Goal: Task Accomplishment & Management: Use online tool/utility

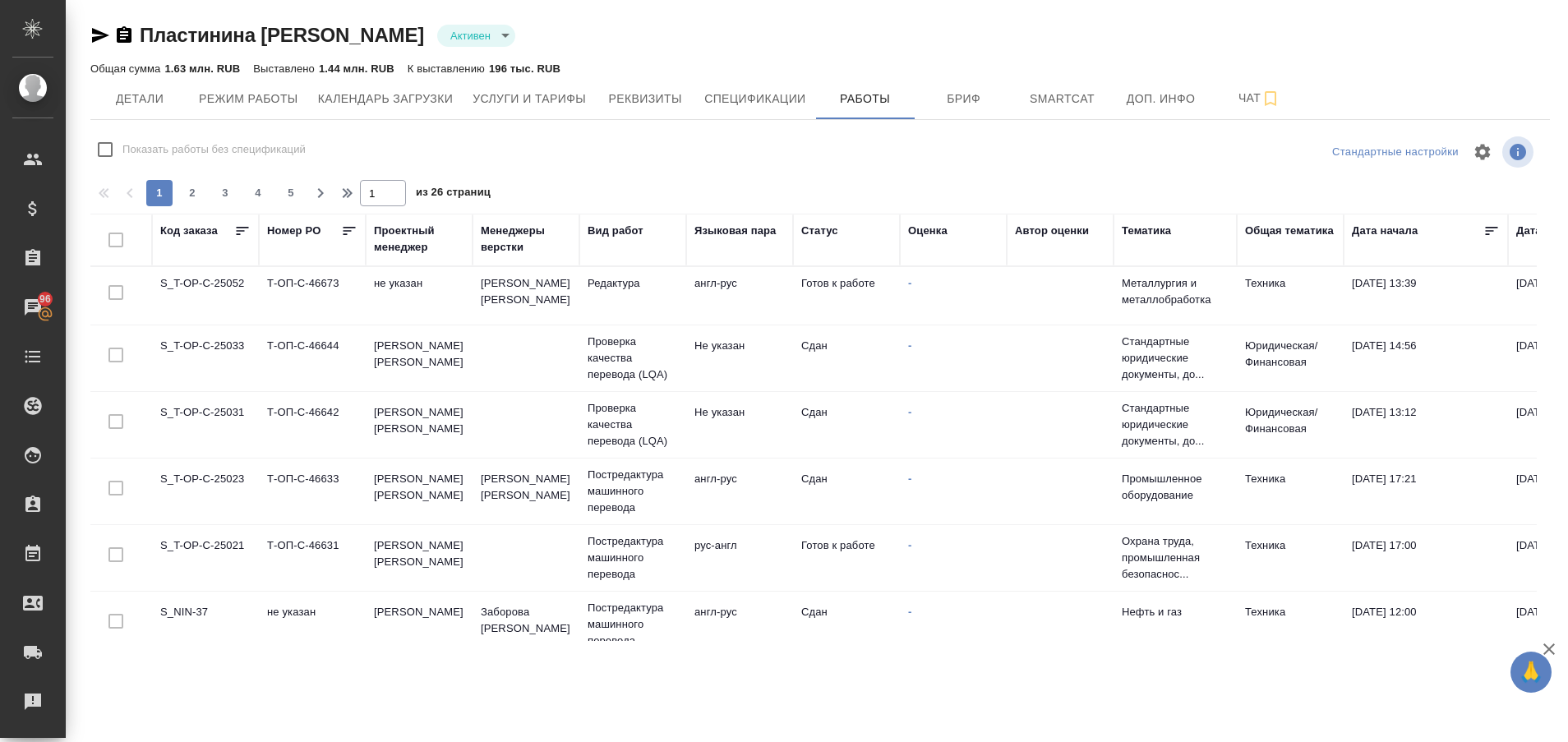
click at [192, 286] on td "S_T-OP-C-25052" at bounding box center [205, 295] width 107 height 57
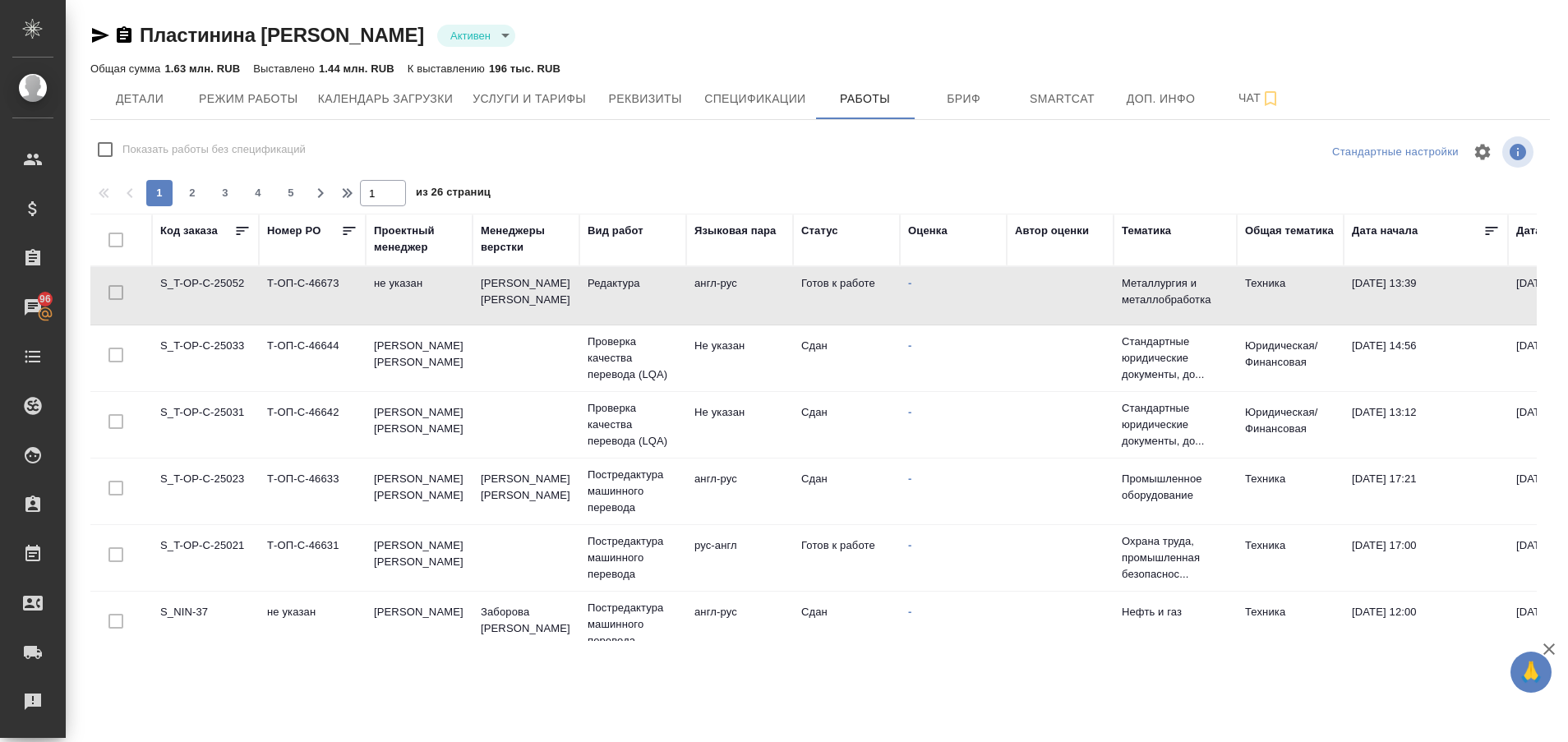
click at [192, 286] on td "S_T-OP-C-25052" at bounding box center [205, 295] width 107 height 57
click at [158, 285] on td "S_T-OP-C-25052" at bounding box center [205, 295] width 107 height 57
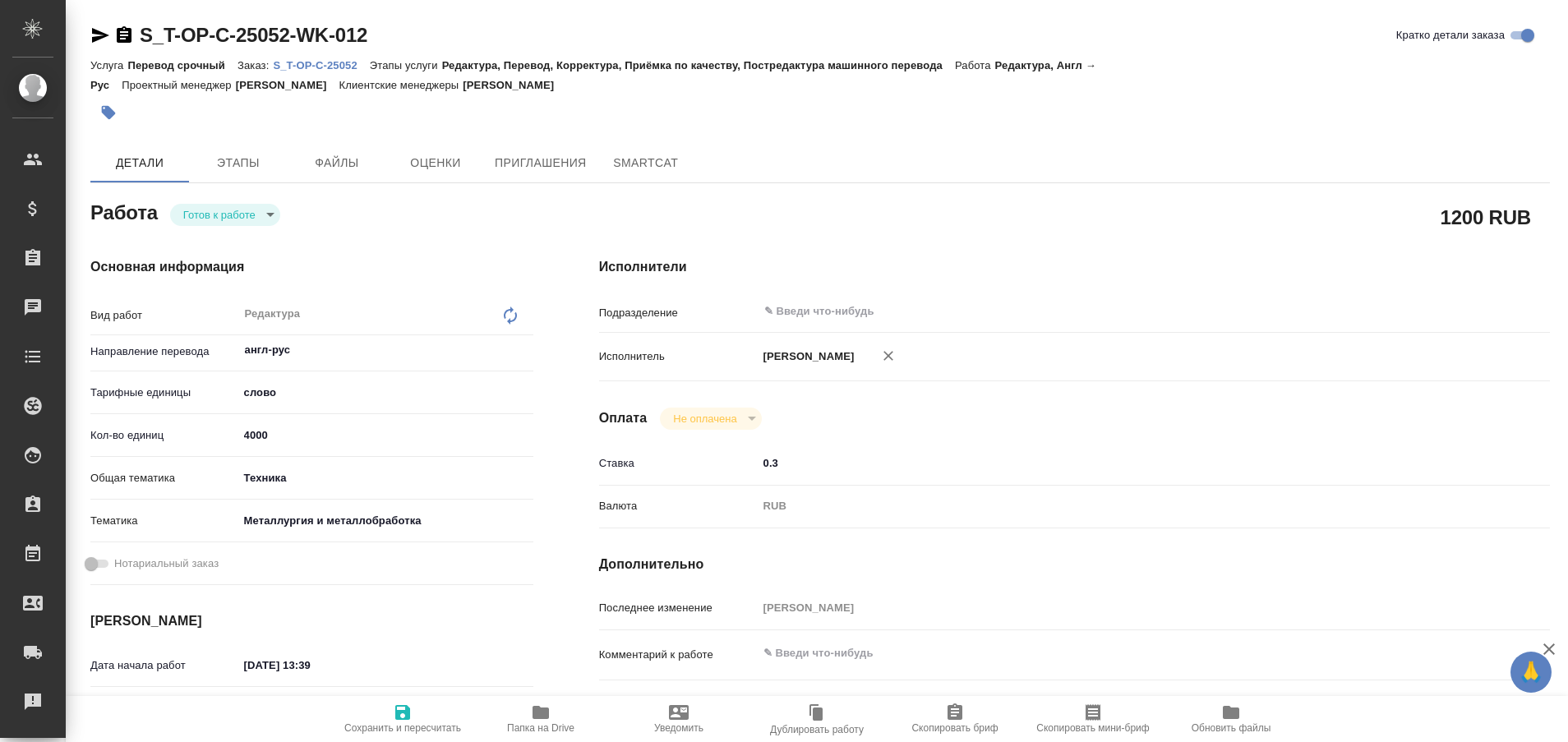
type textarea "x"
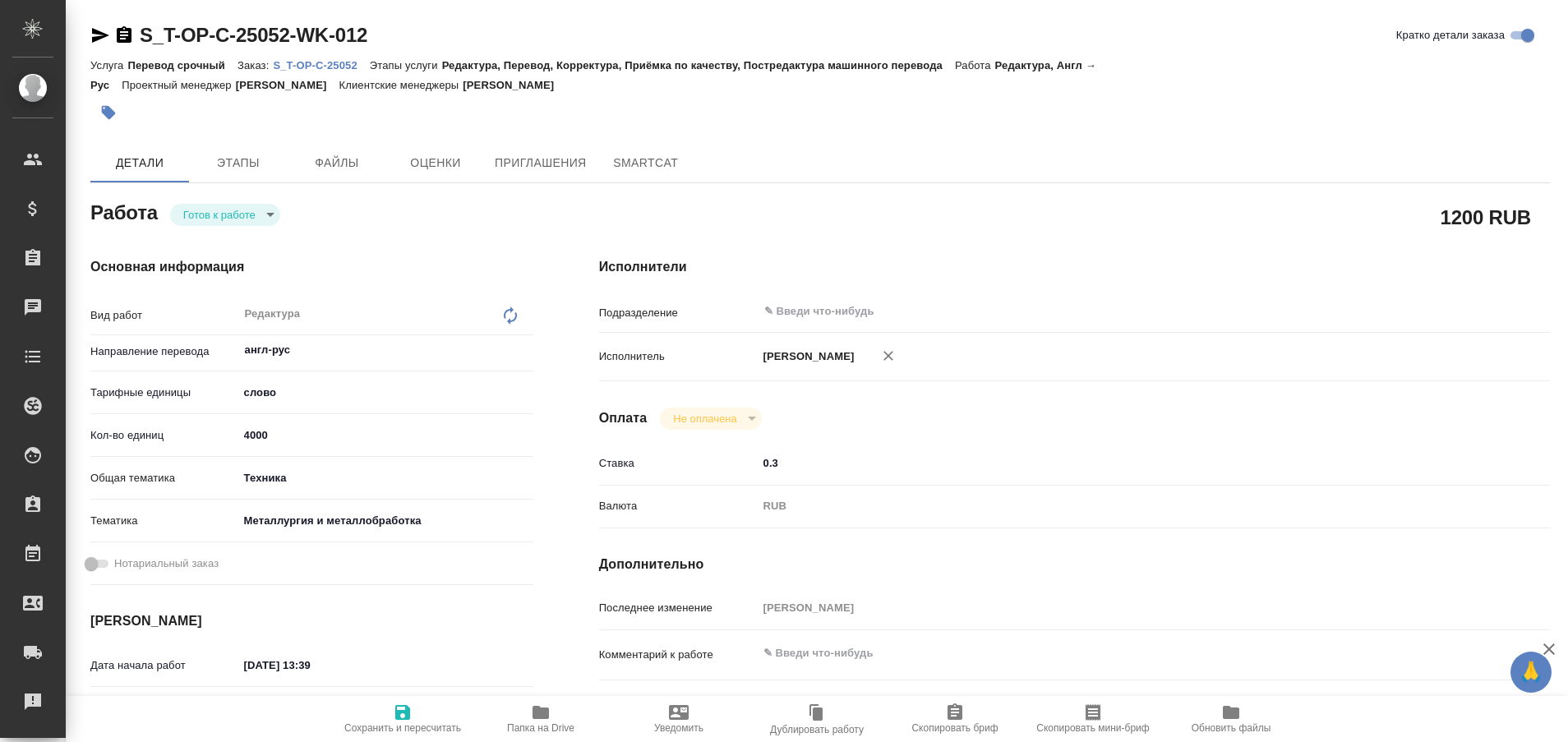
type textarea "x"
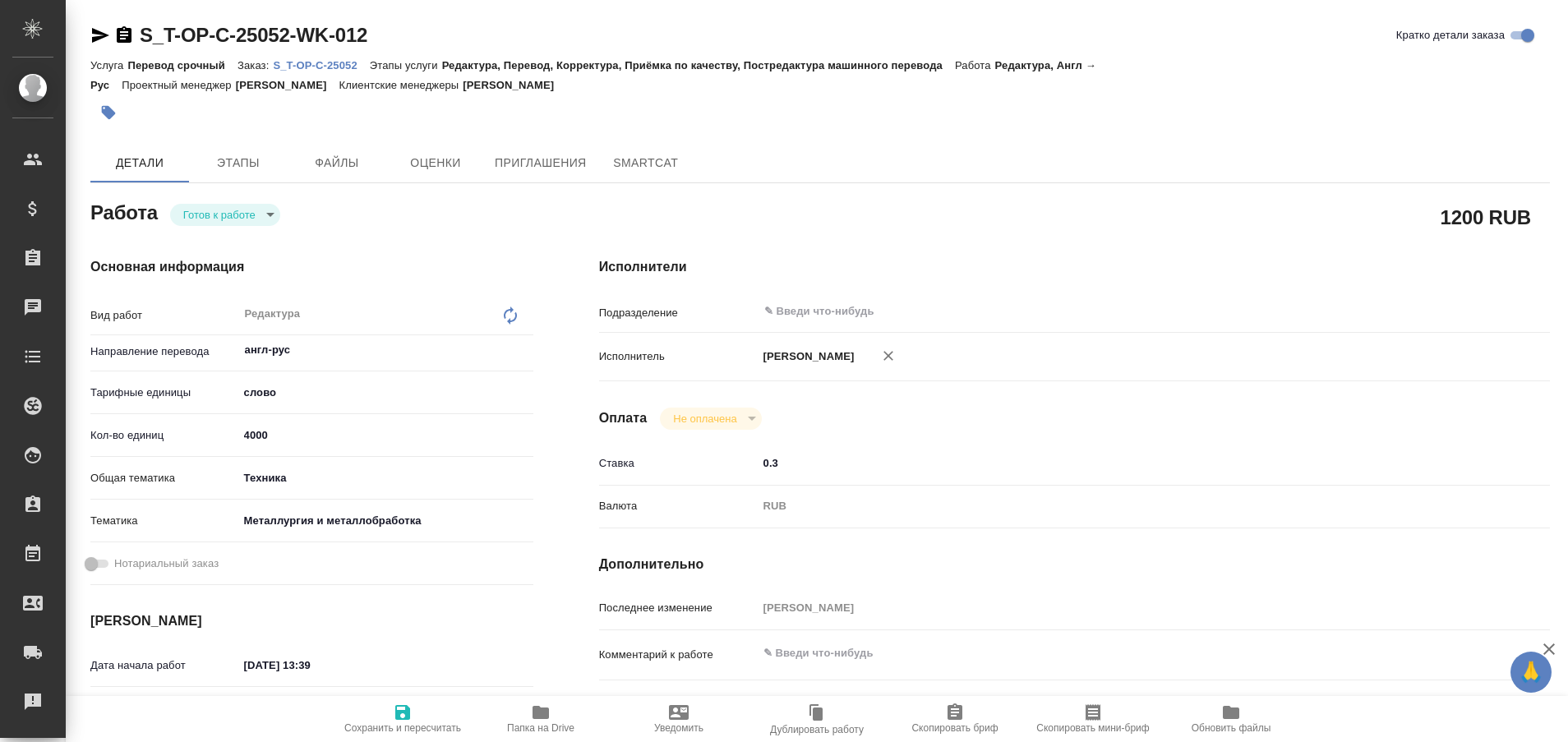
type textarea "x"
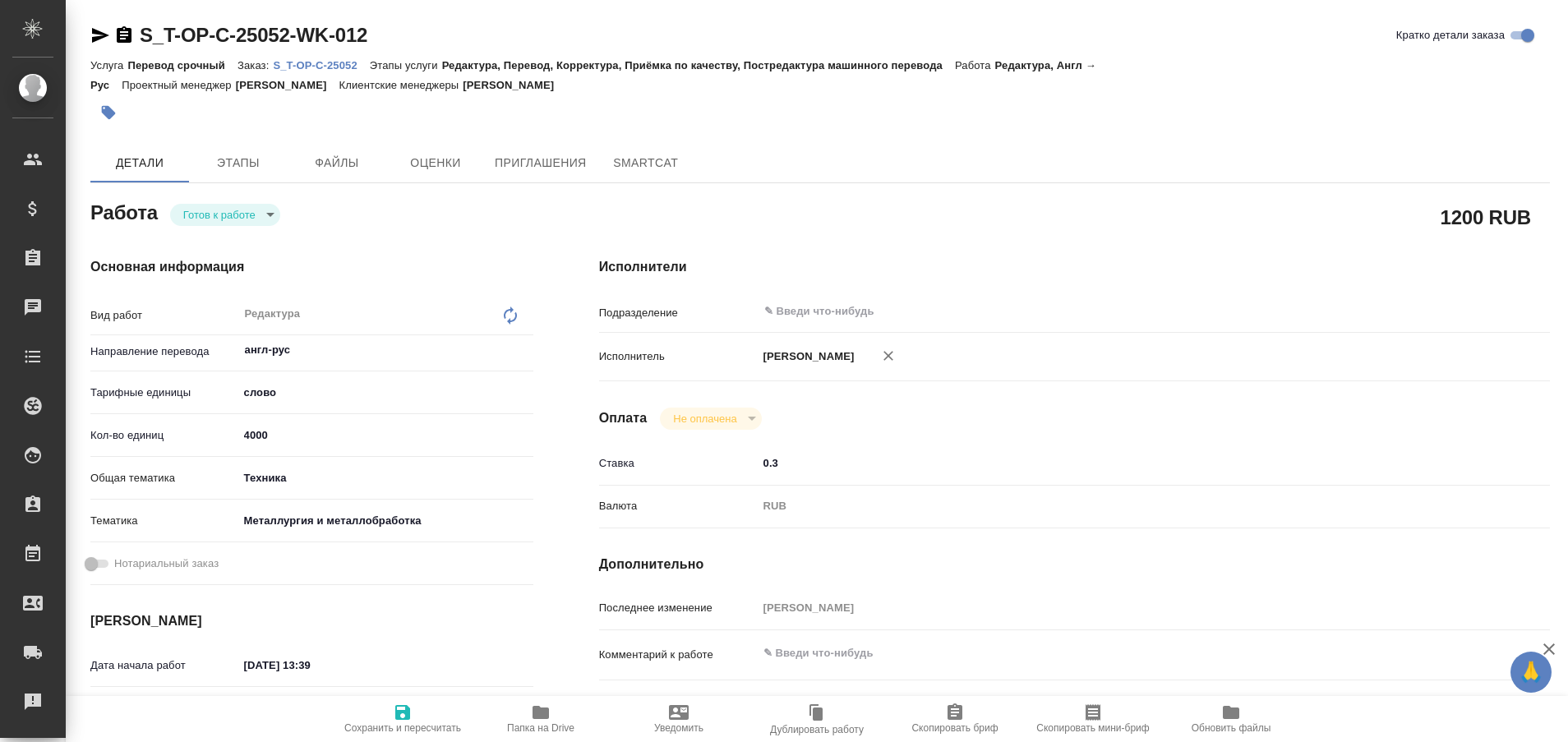
type textarea "x"
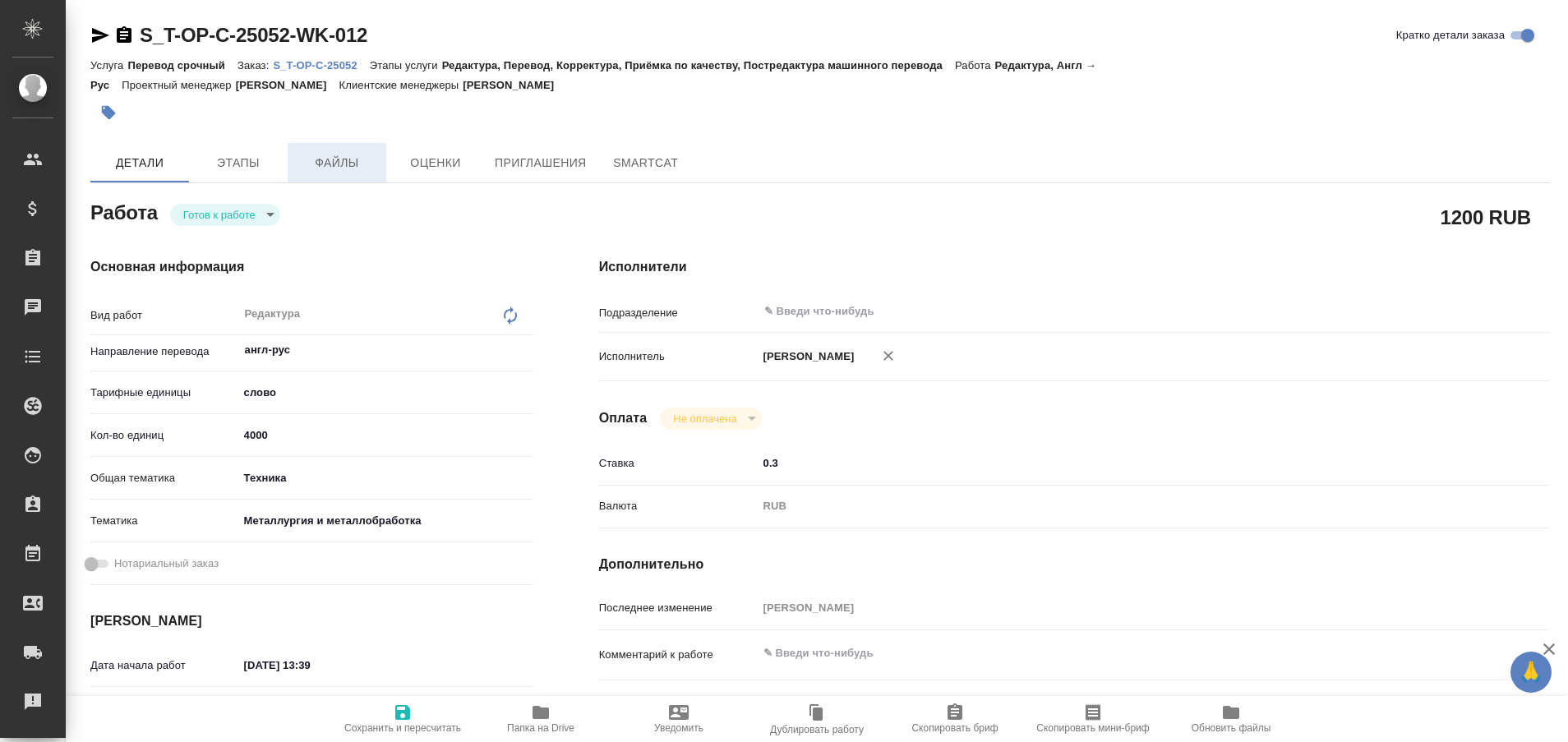
type textarea "x"
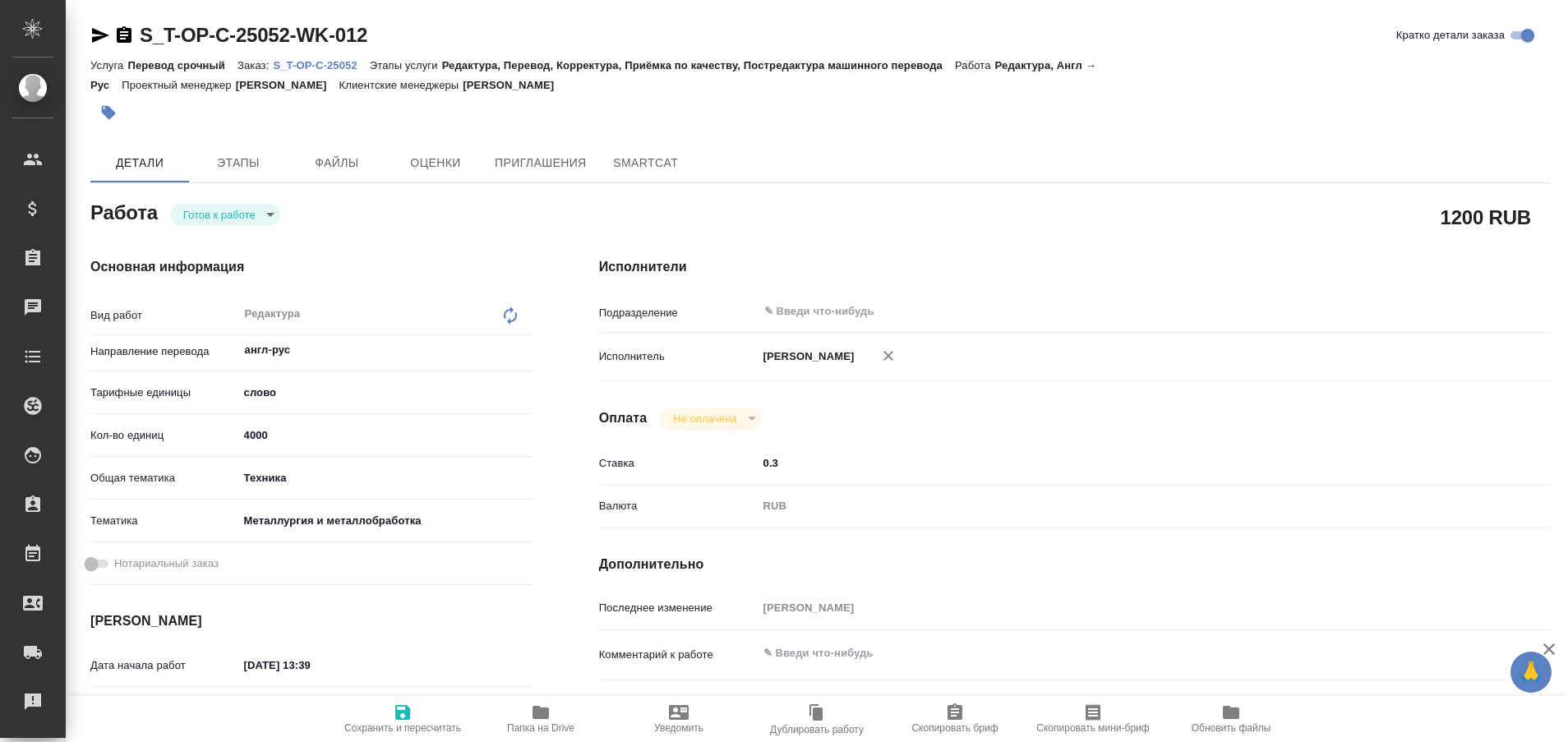
type textarea "x"
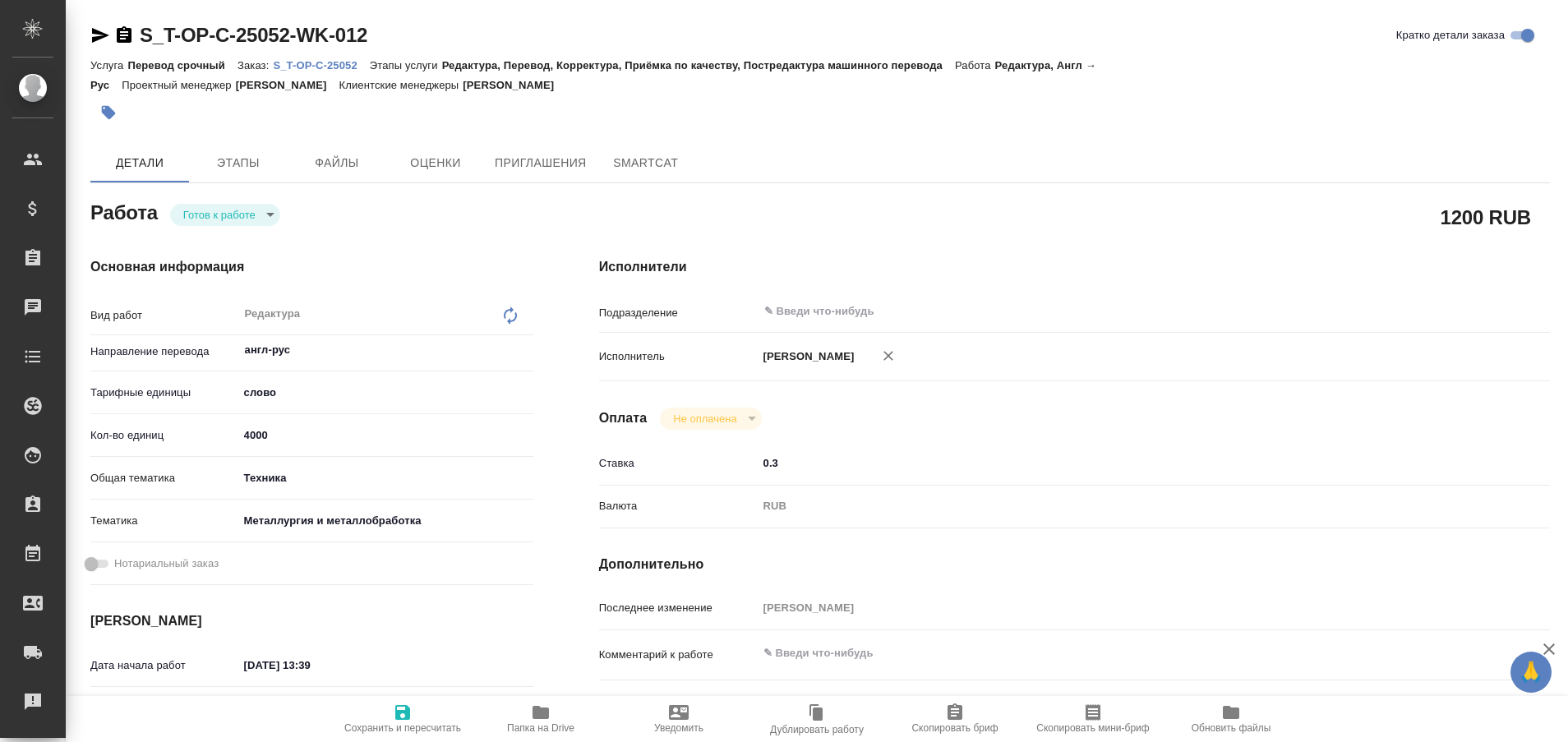
type textarea "x"
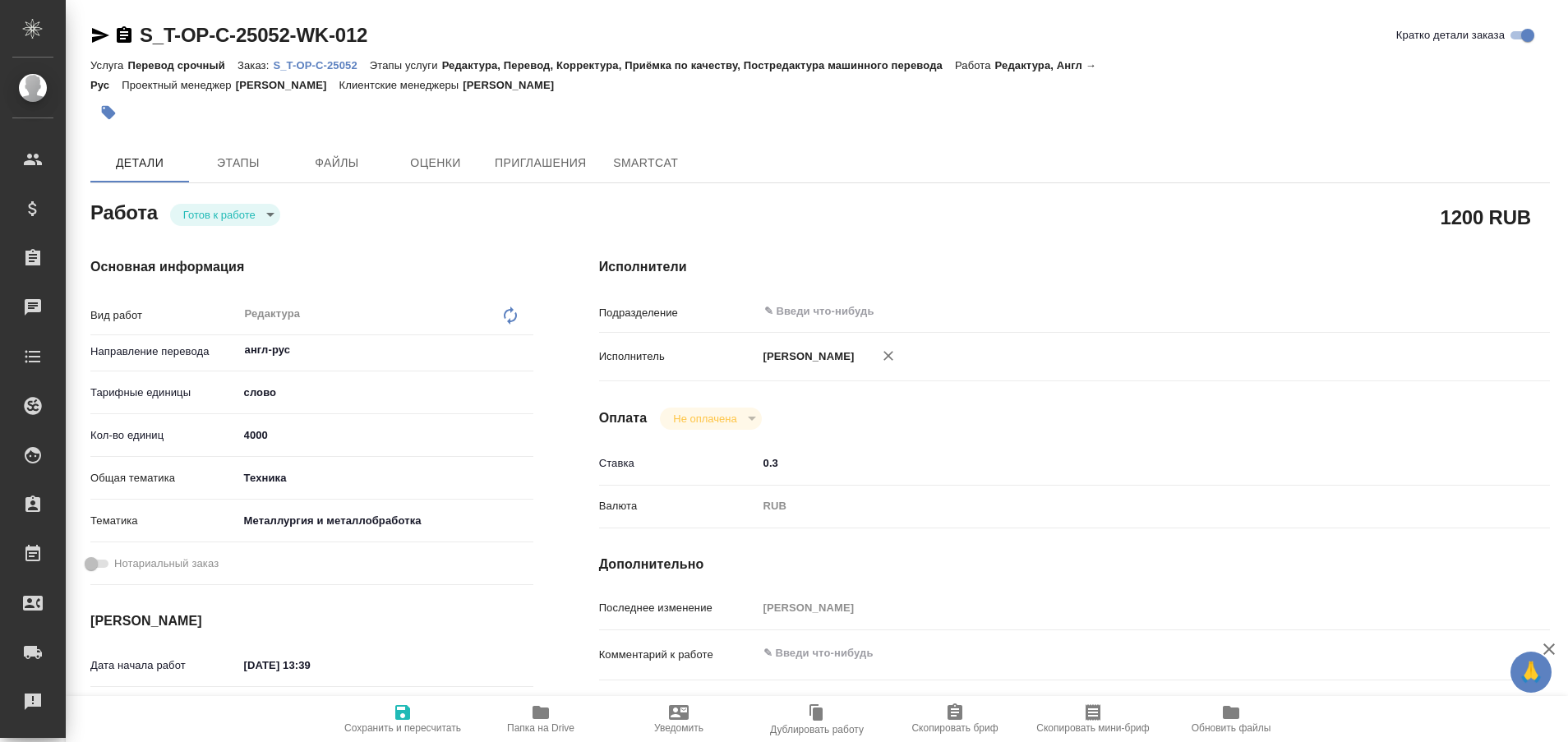
click at [323, 64] on p "S_T-OP-C-25052" at bounding box center [320, 65] width 96 height 13
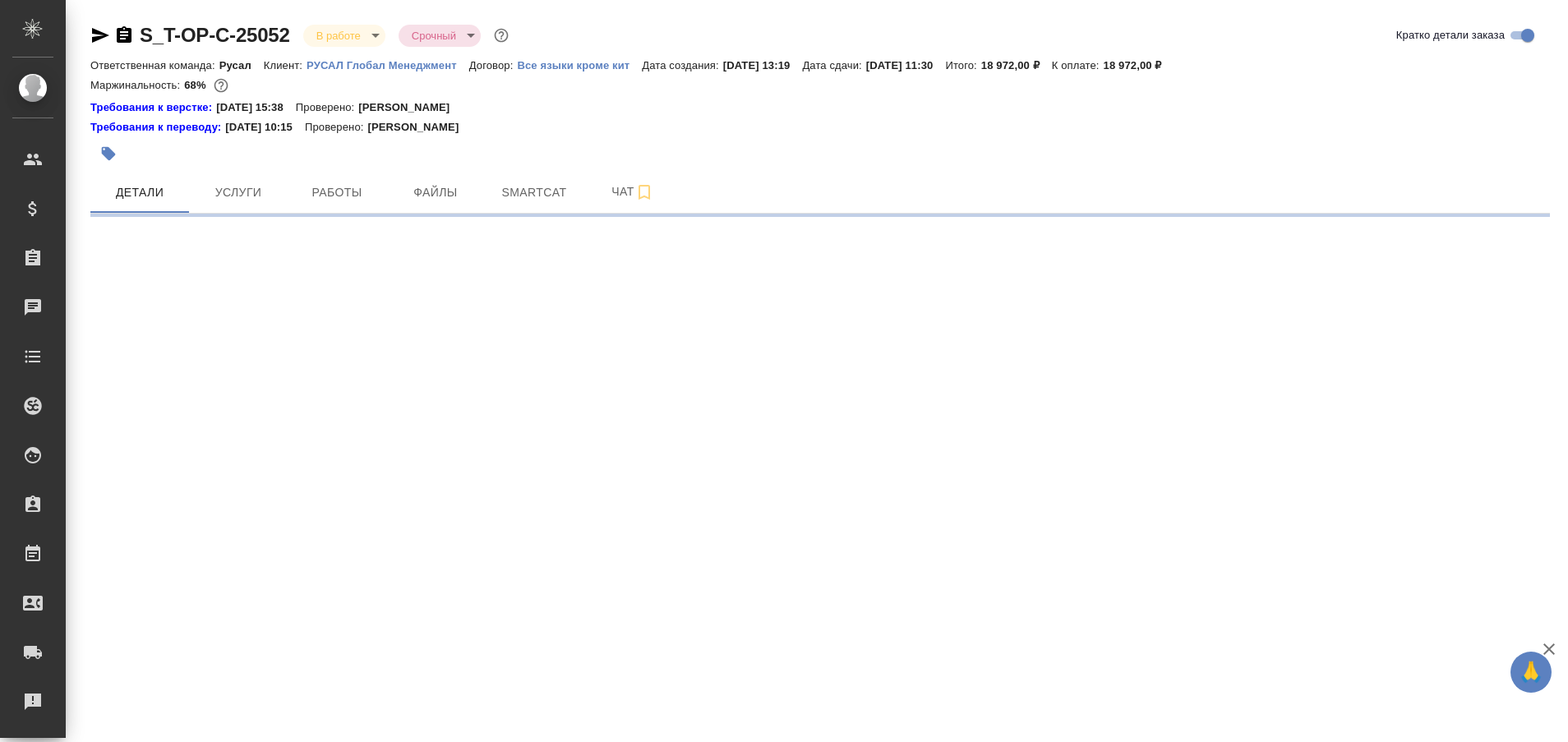
select select "RU"
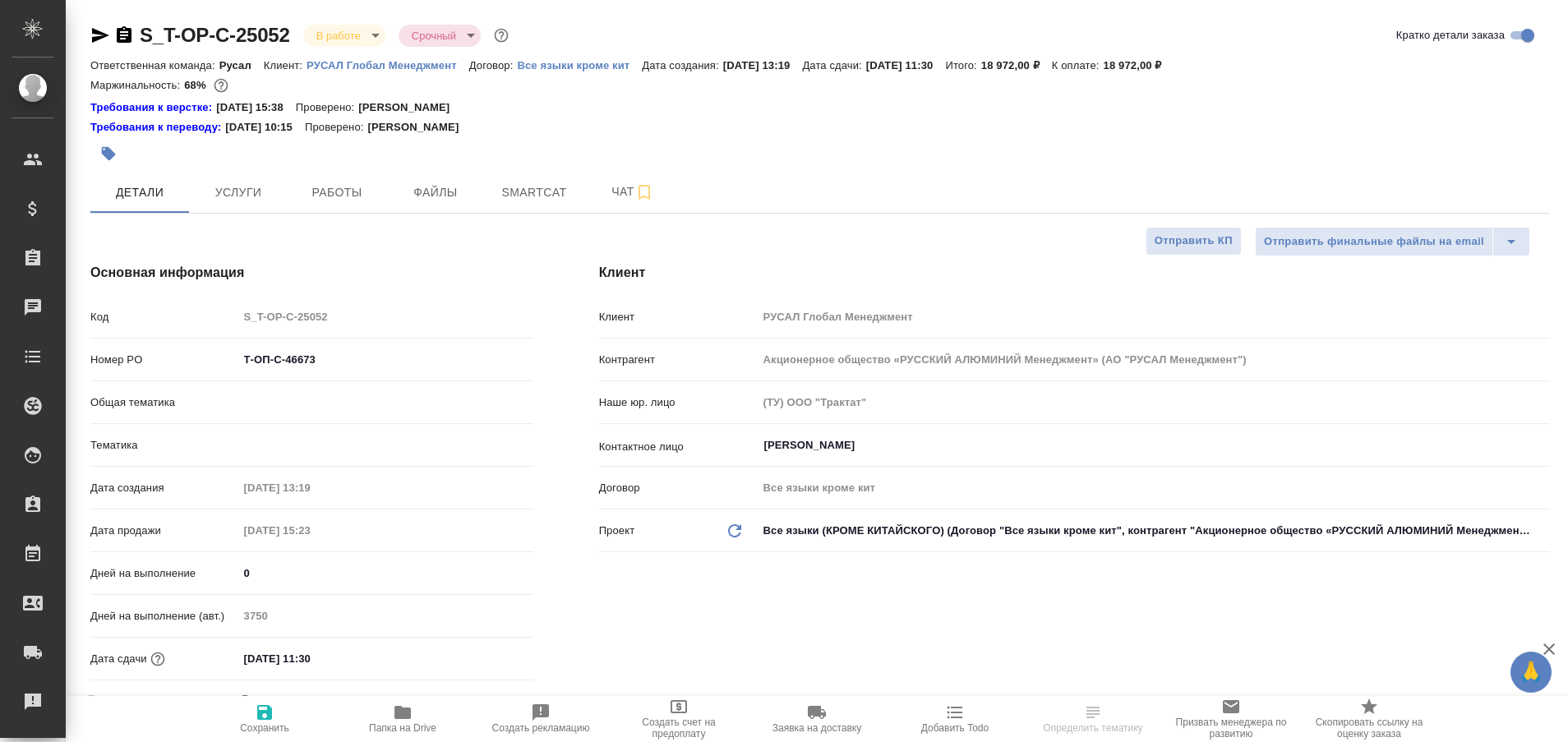
type input "Русал"
type textarea "x"
type input "[PERSON_NAME]"
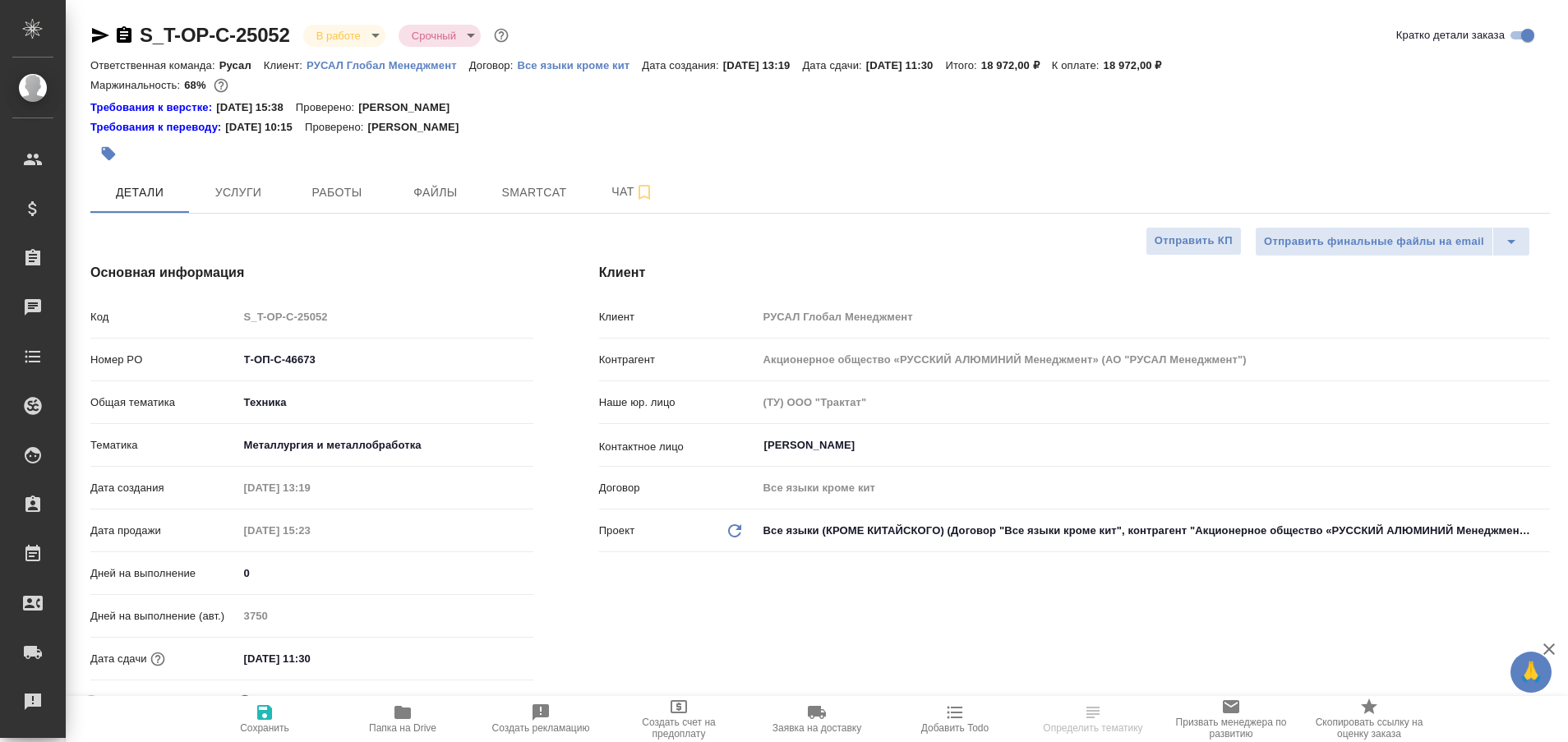
type input "[PERSON_NAME]"
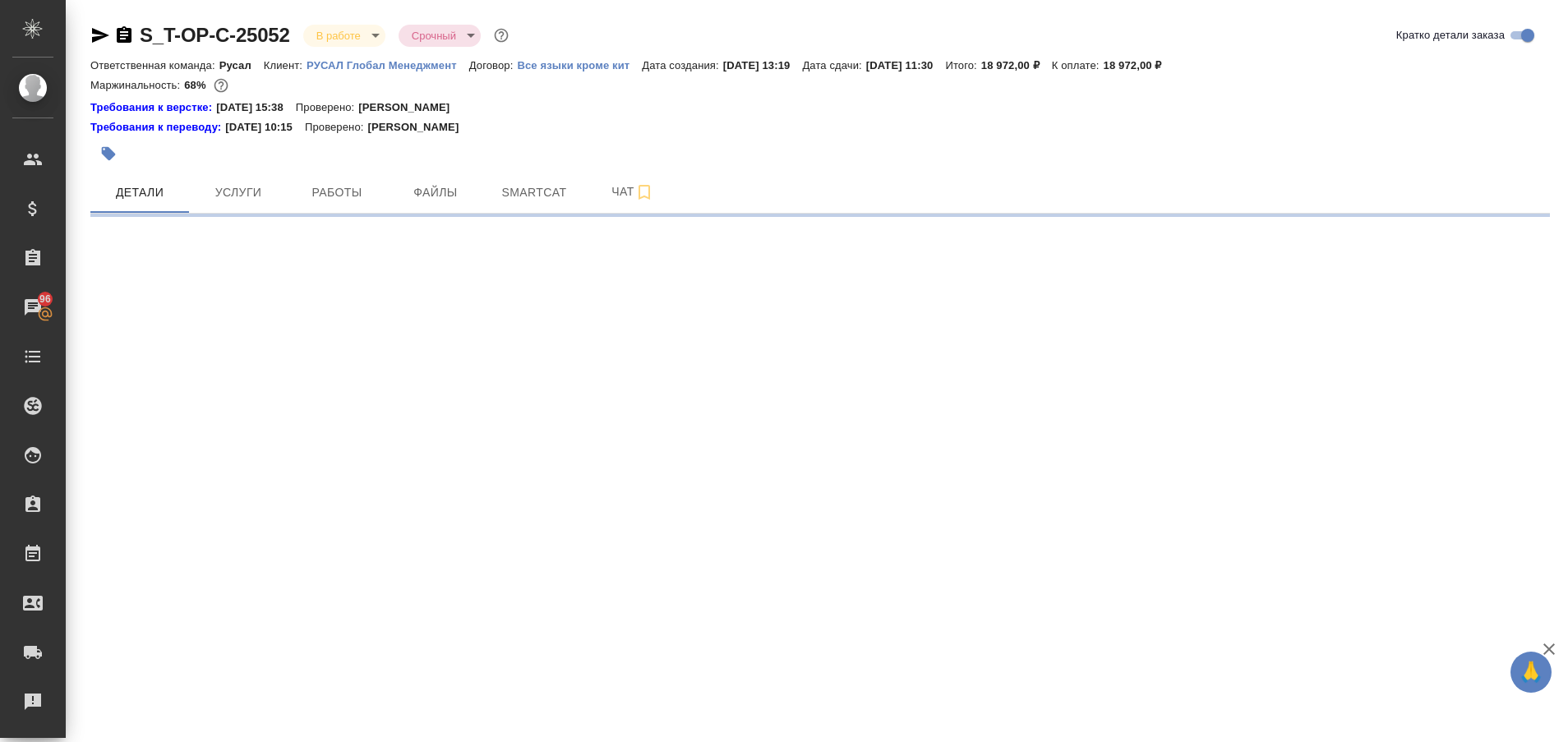
select select "RU"
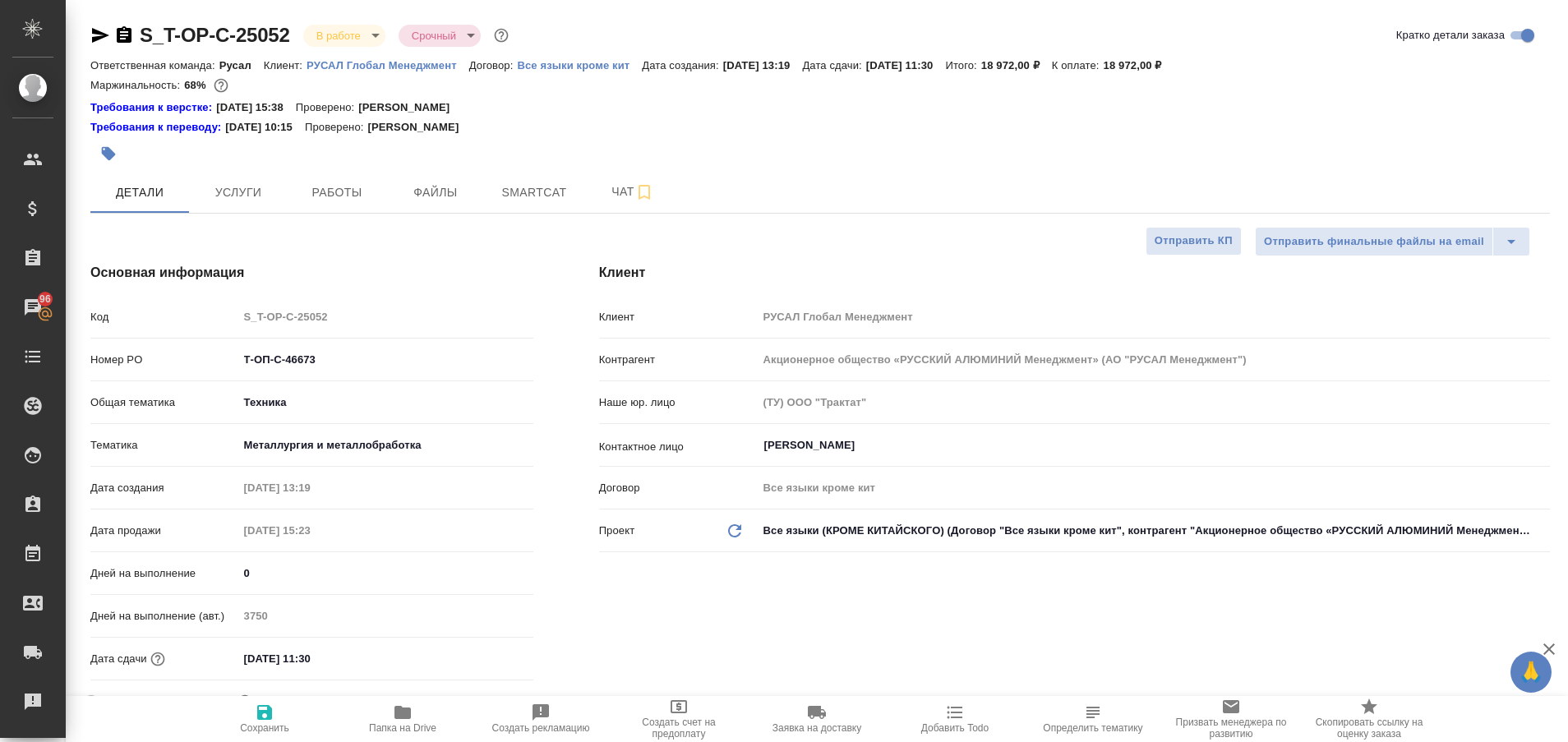
type textarea "x"
click at [302, 186] on span "Работы" at bounding box center [337, 192] width 79 height 21
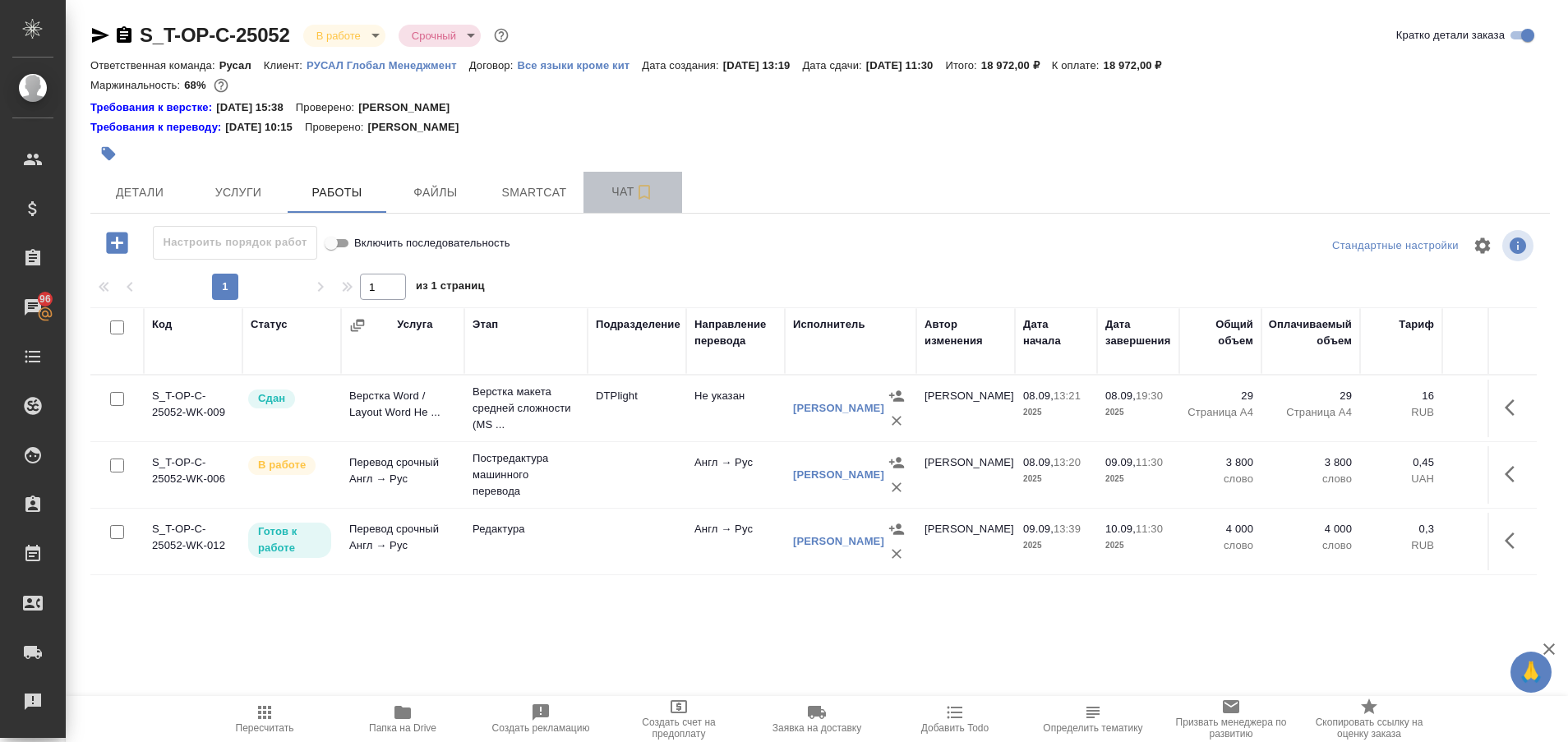
click at [626, 194] on span "Чат" at bounding box center [633, 192] width 79 height 21
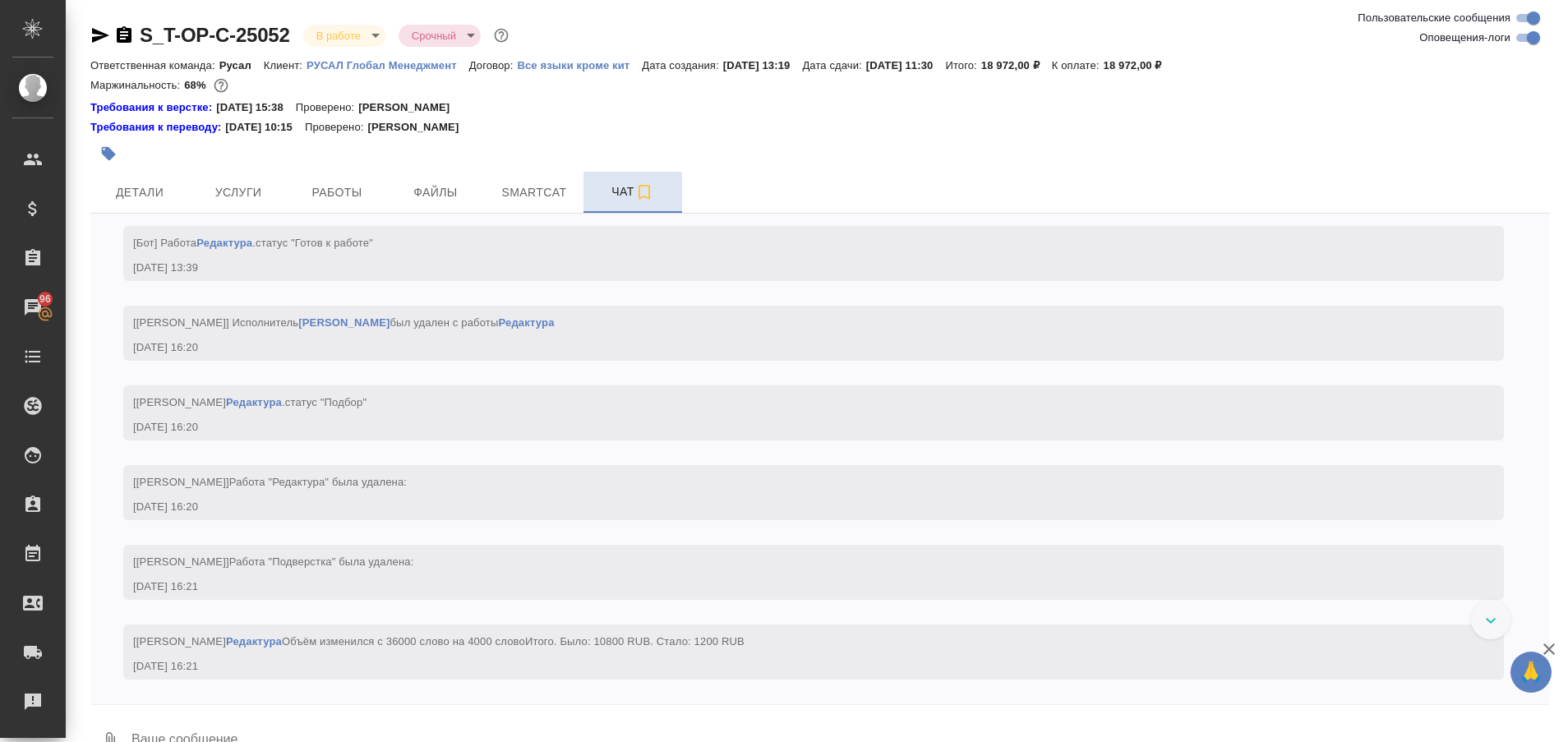
scroll to position [4955, 0]
click at [1484, 627] on div at bounding box center [1491, 619] width 39 height 39
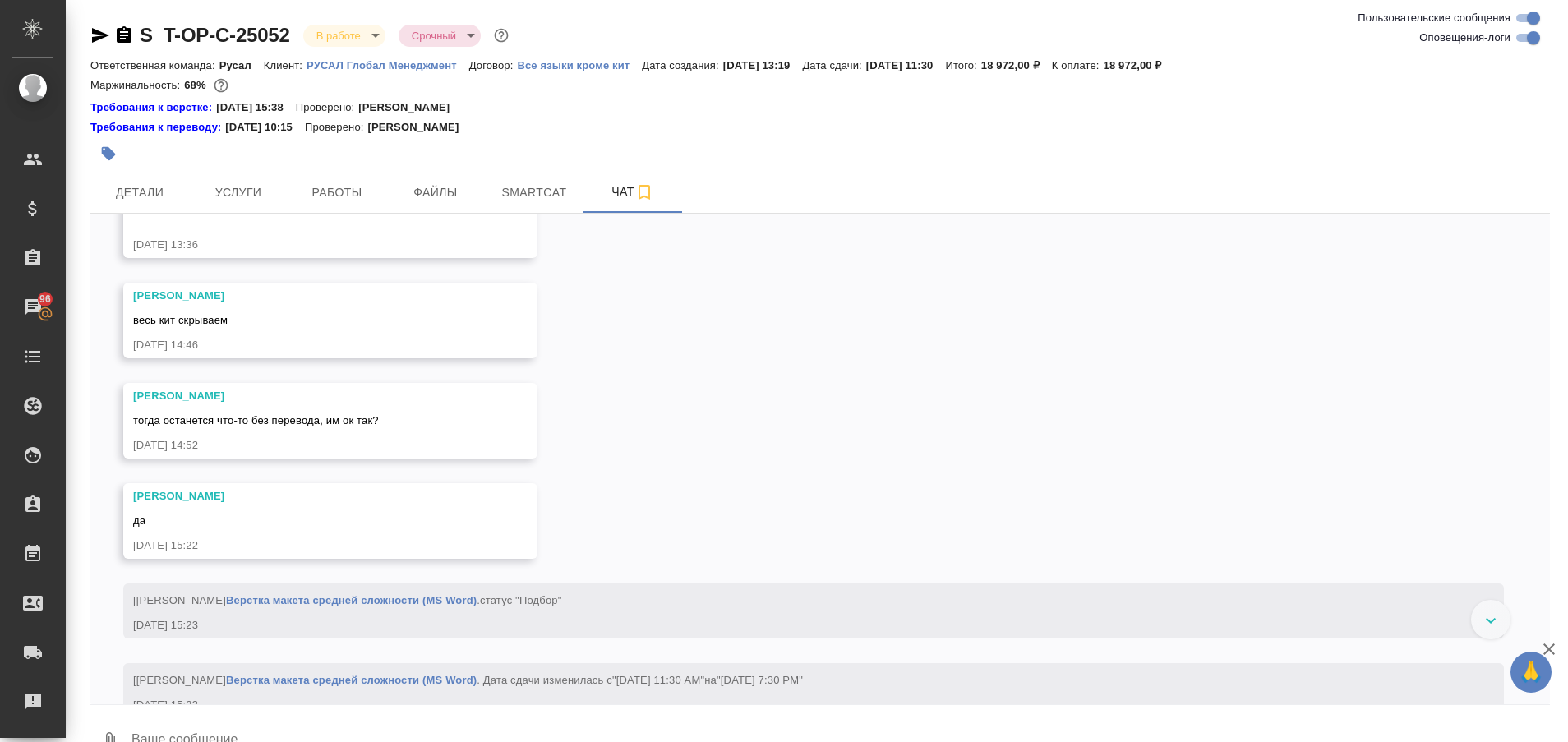
scroll to position [816, 0]
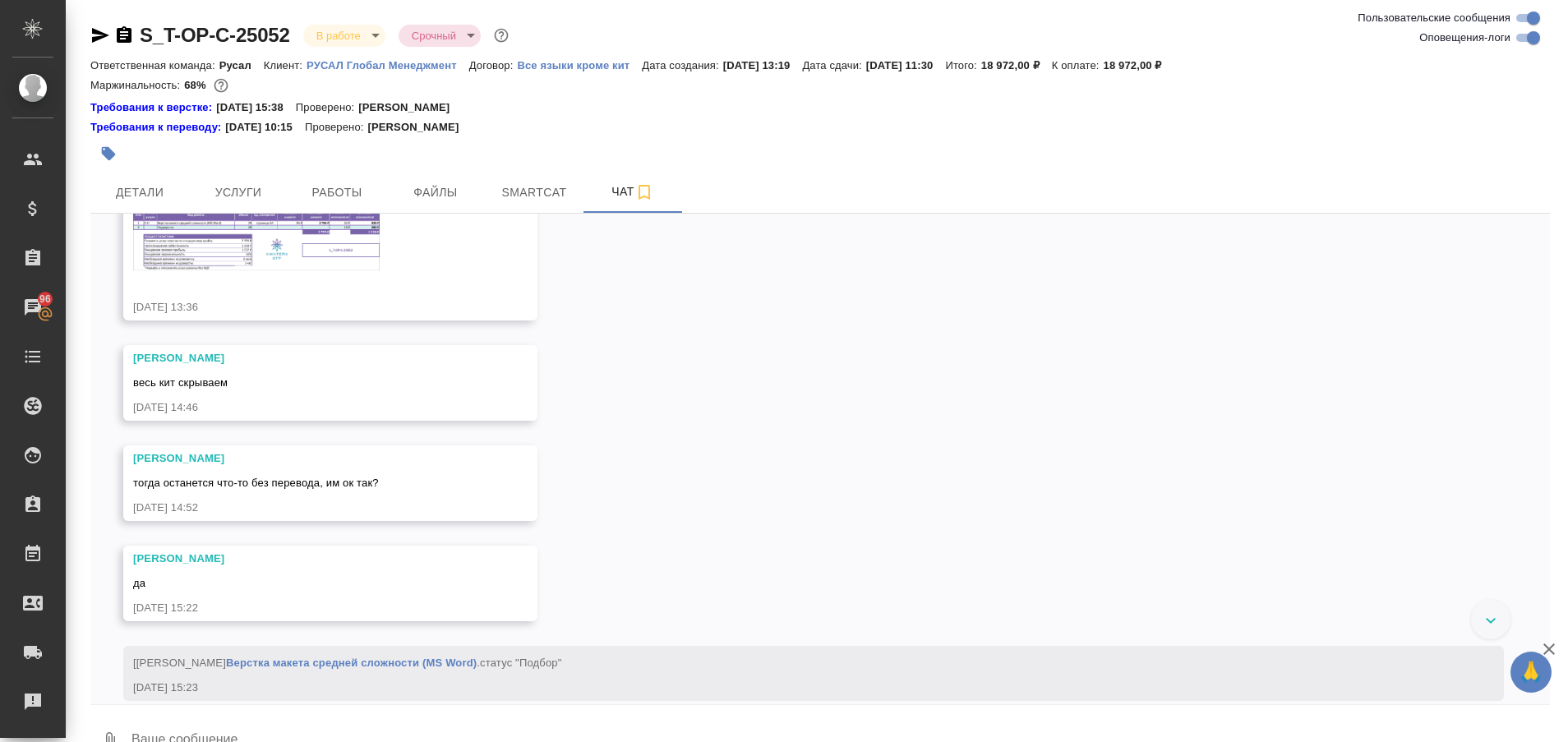
click at [261, 270] on img at bounding box center [256, 239] width 246 height 62
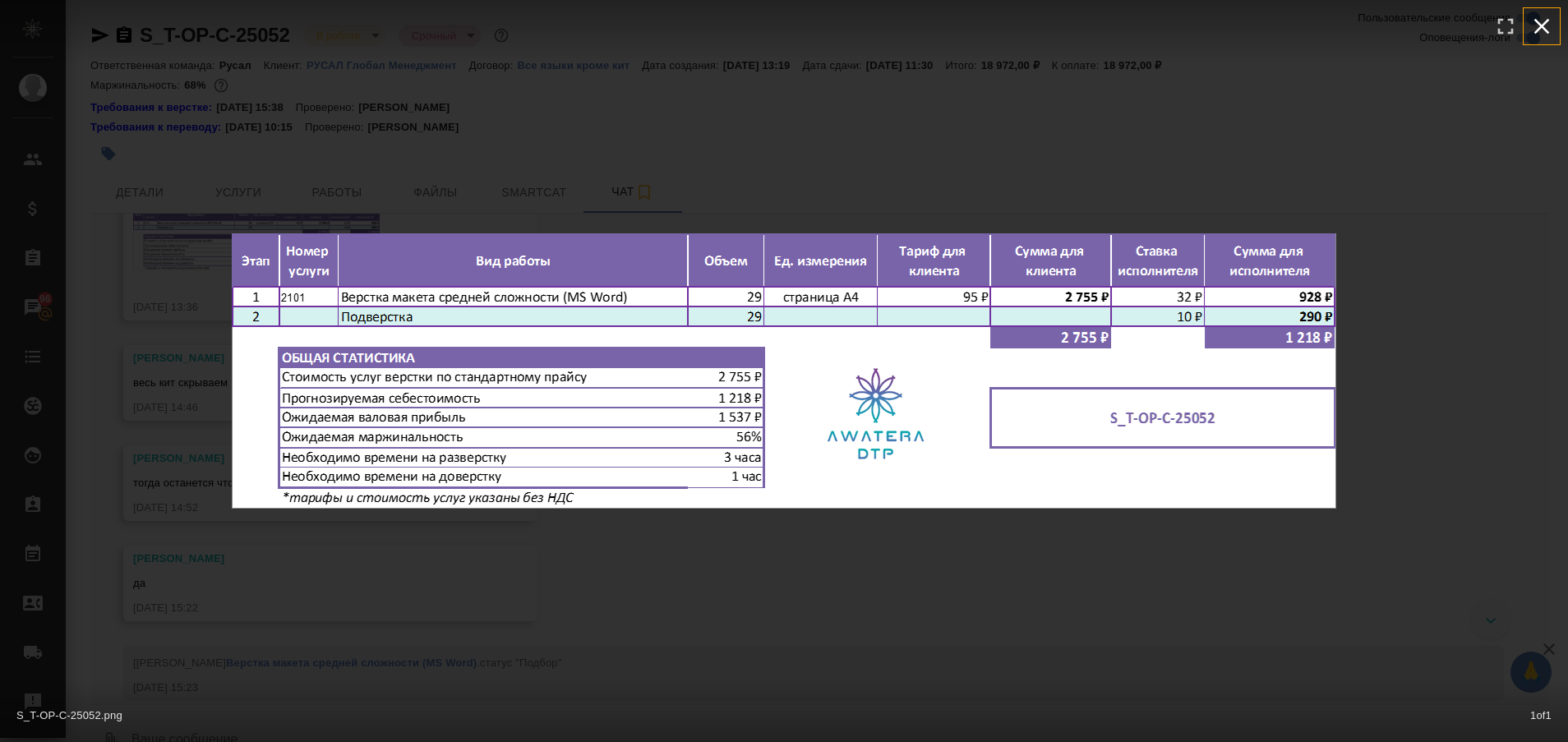
click at [1543, 30] on icon "button" at bounding box center [1541, 26] width 26 height 26
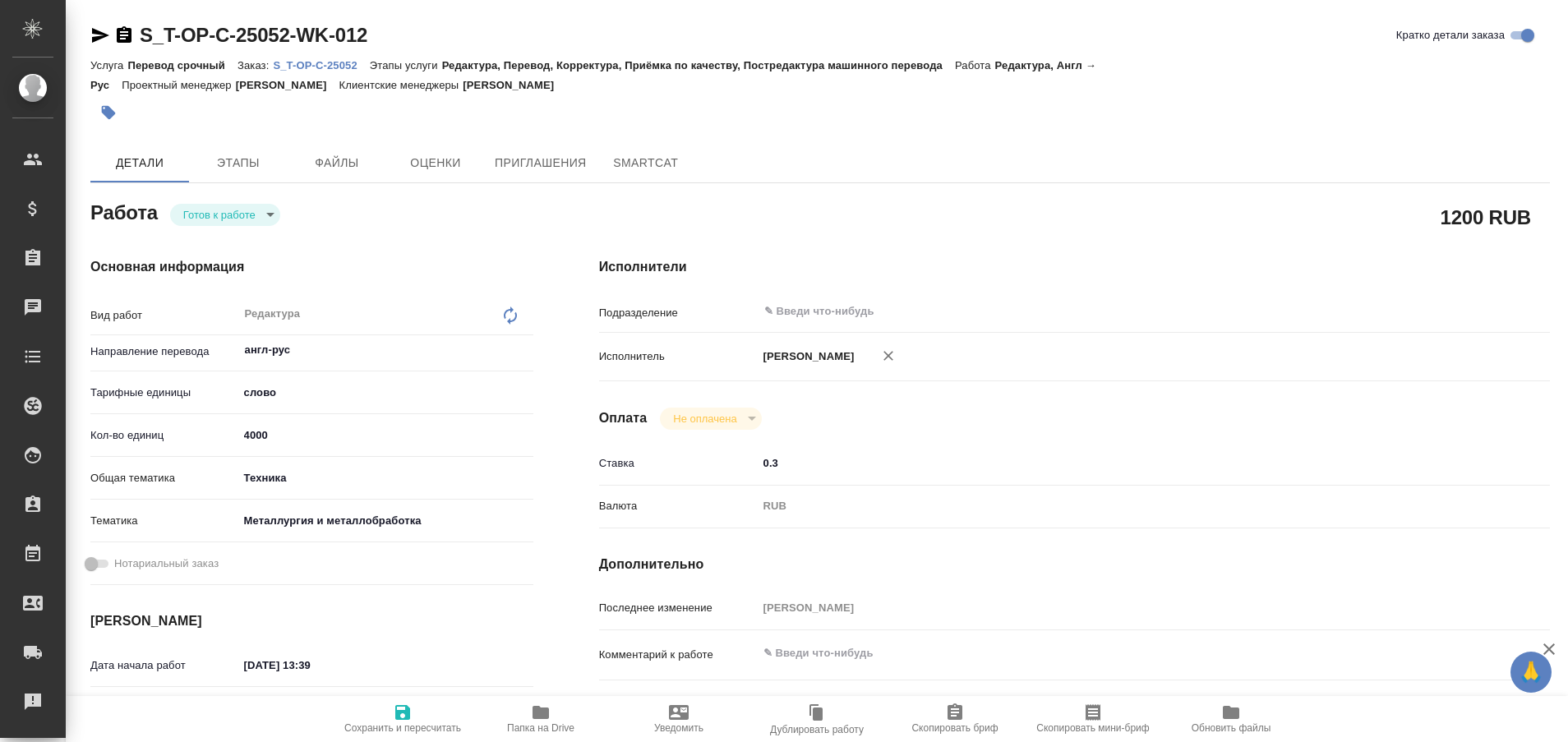
type textarea "x"
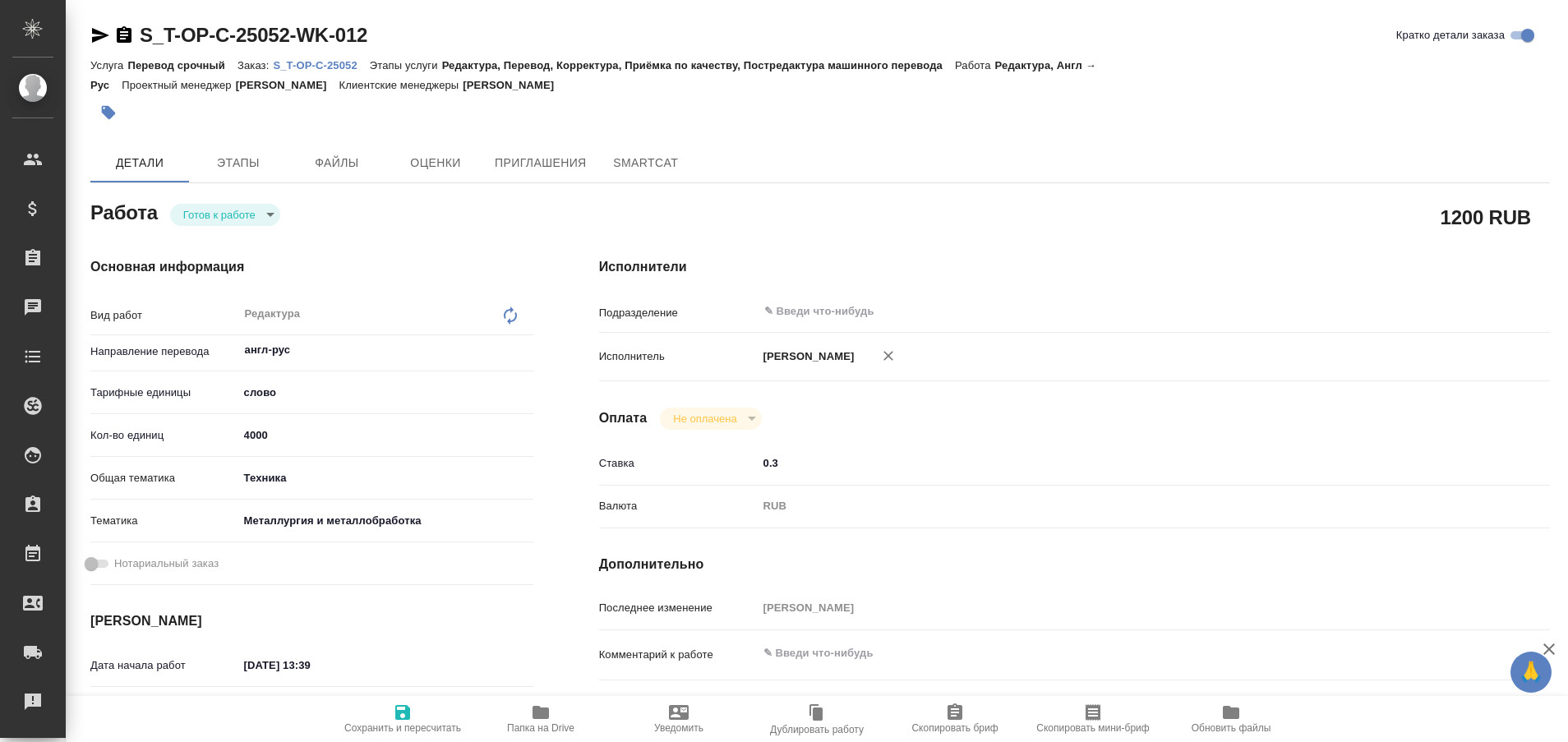
type textarea "x"
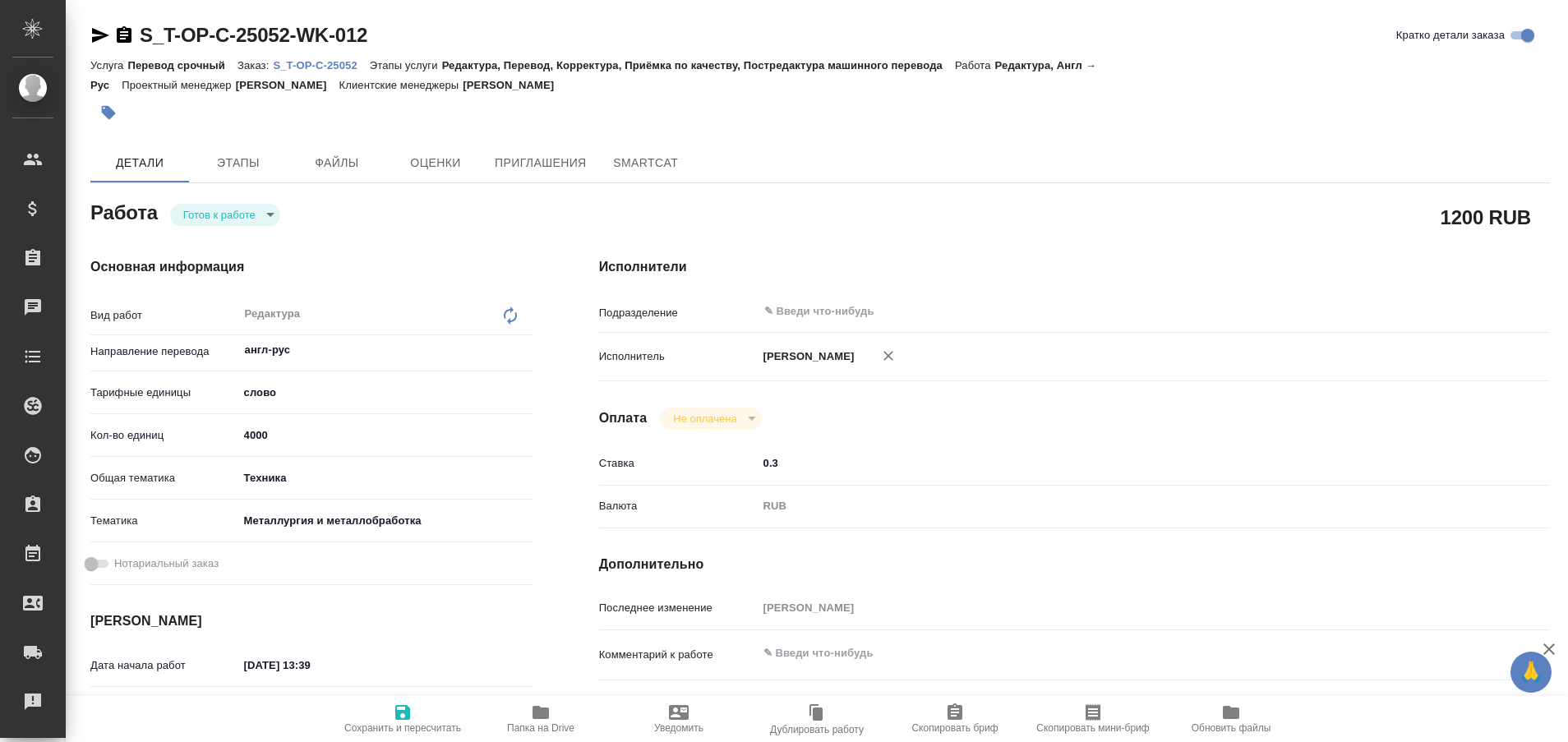
type textarea "x"
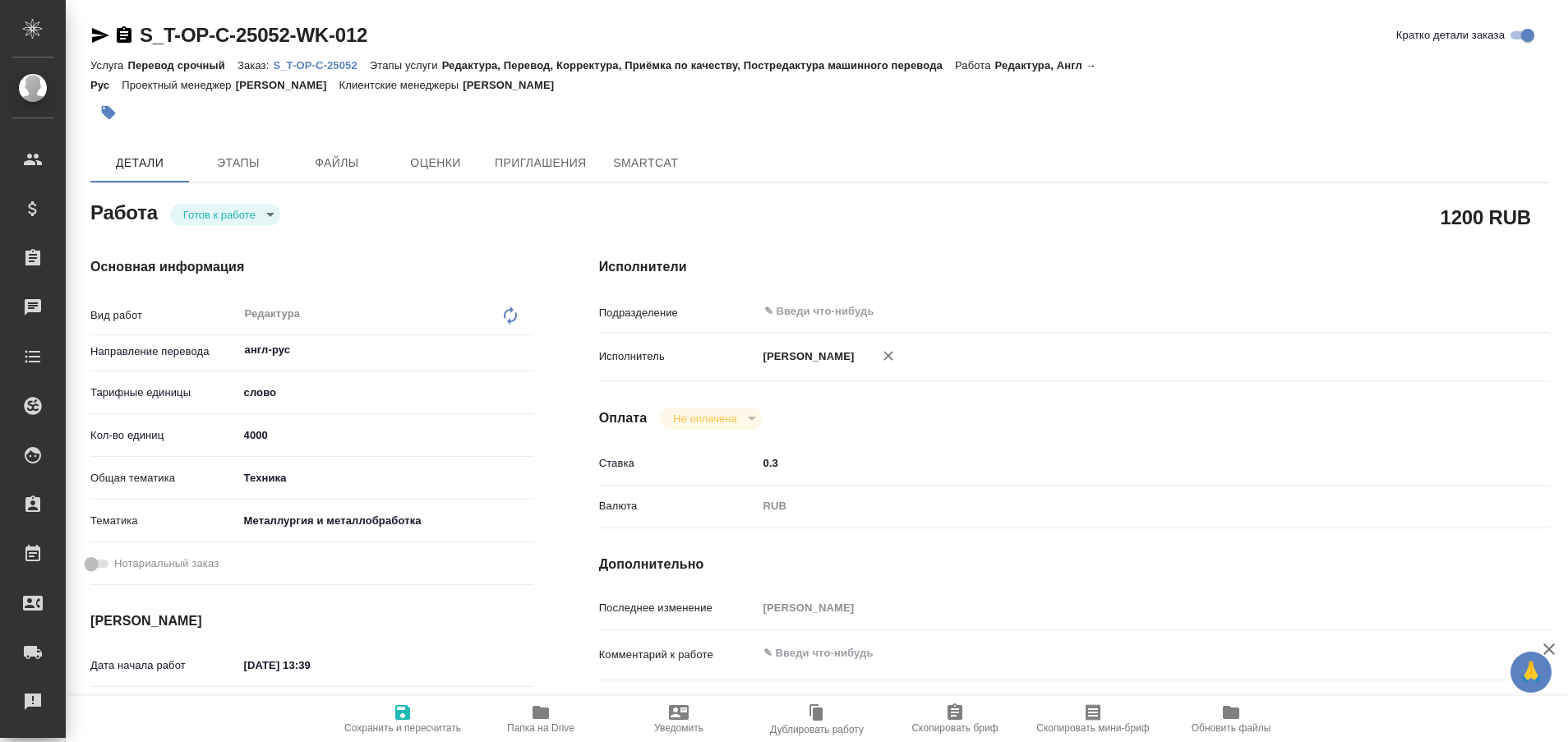
type textarea "x"
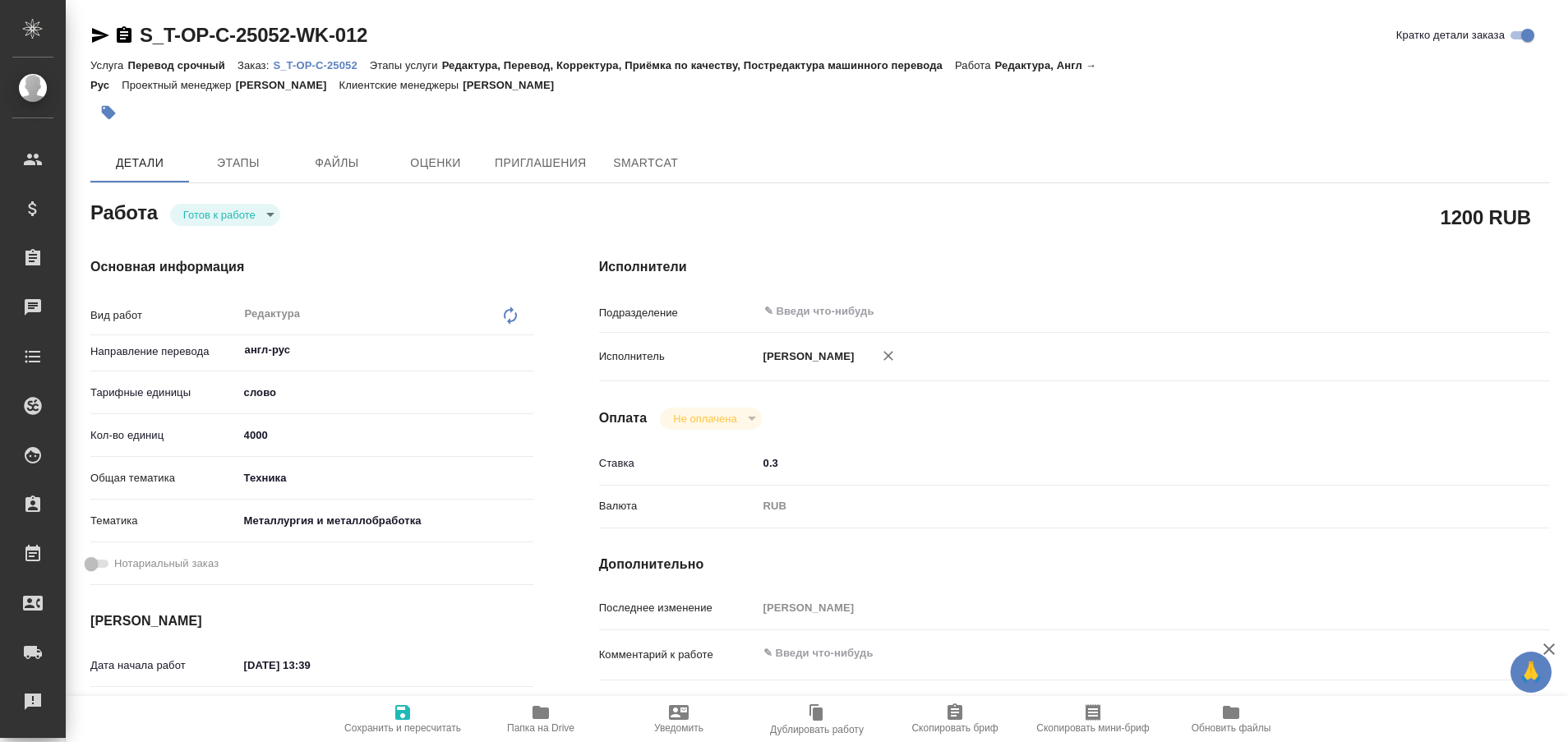
type textarea "x"
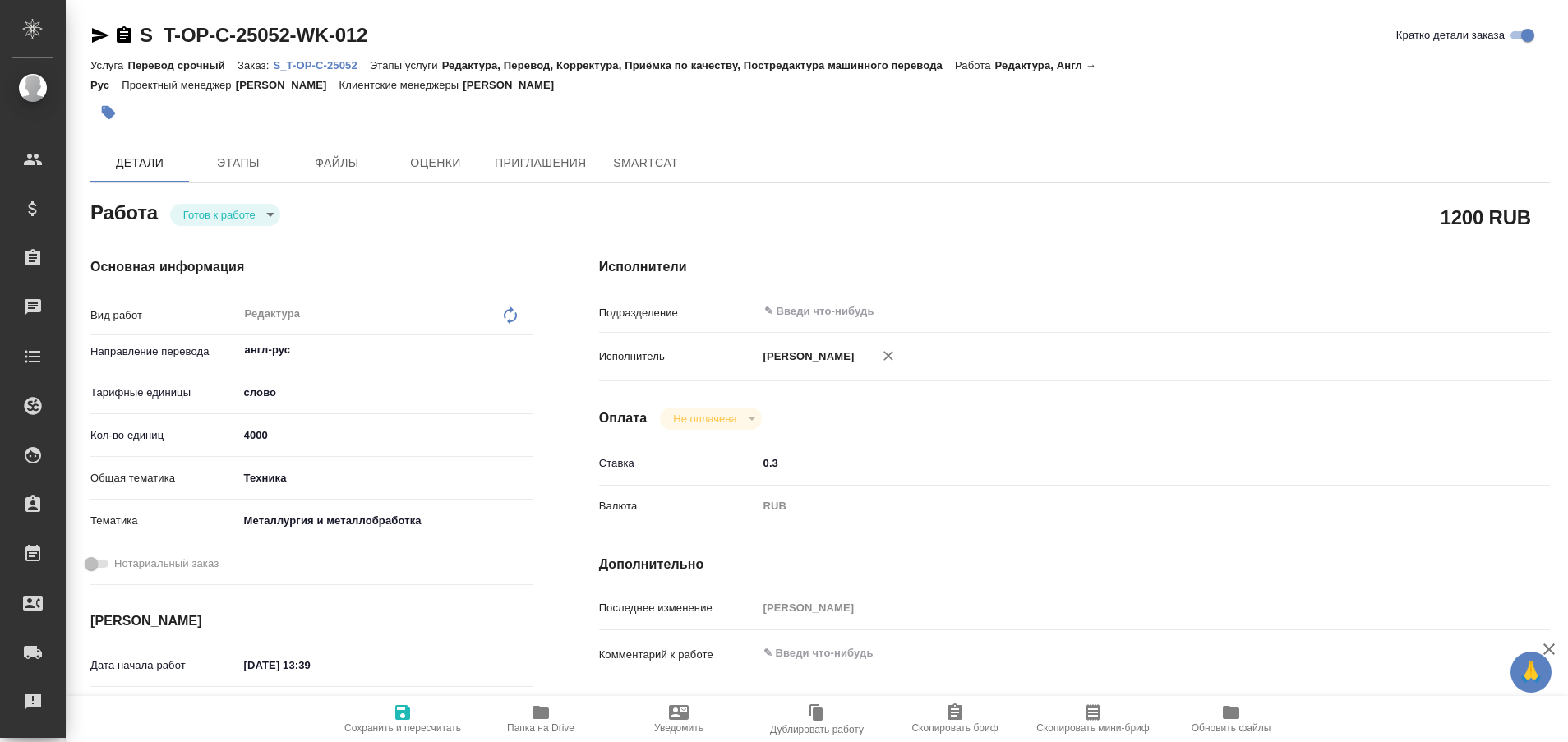
type textarea "x"
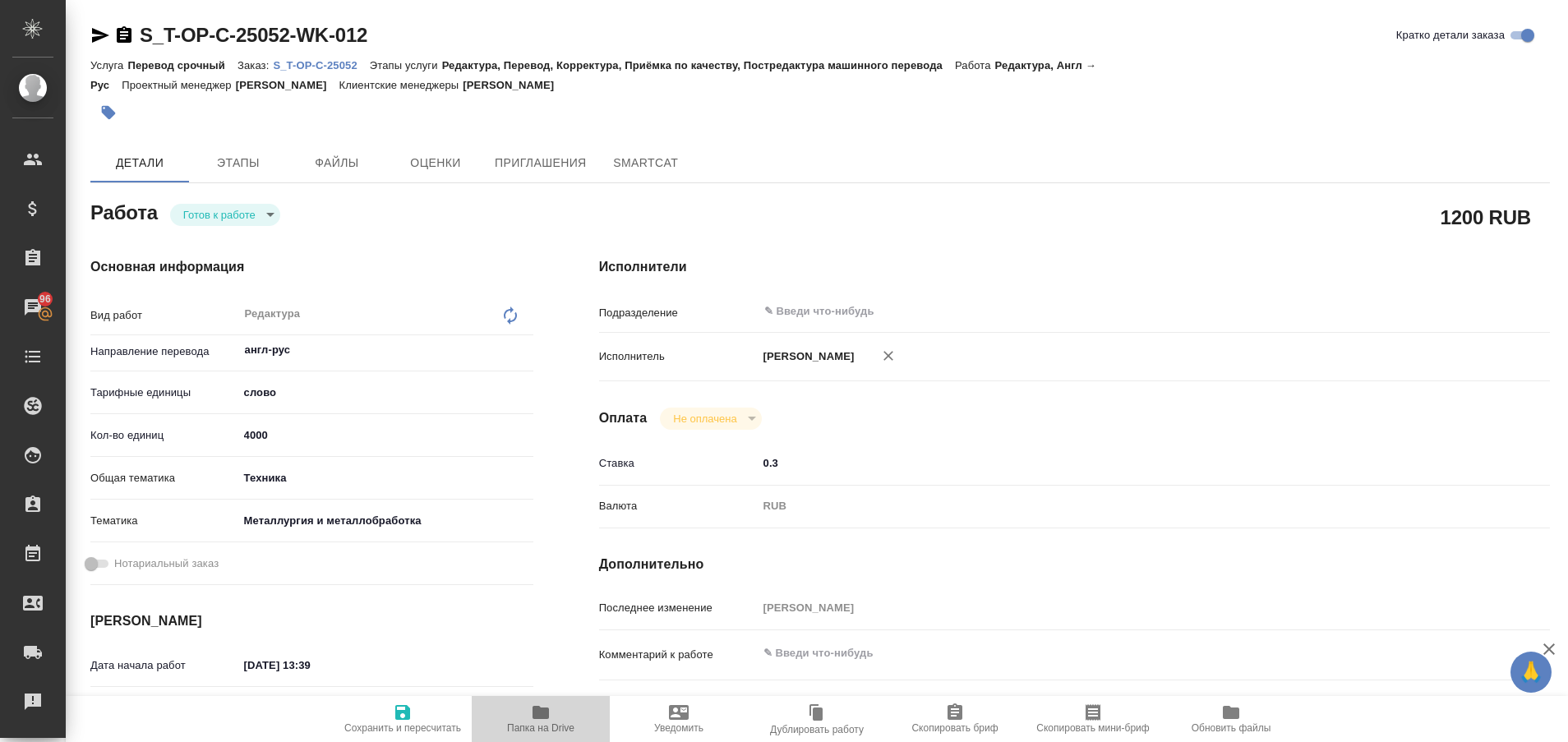
click at [526, 728] on span "Папка на Drive" at bounding box center [541, 728] width 67 height 12
